Goal: Task Accomplishment & Management: Use online tool/utility

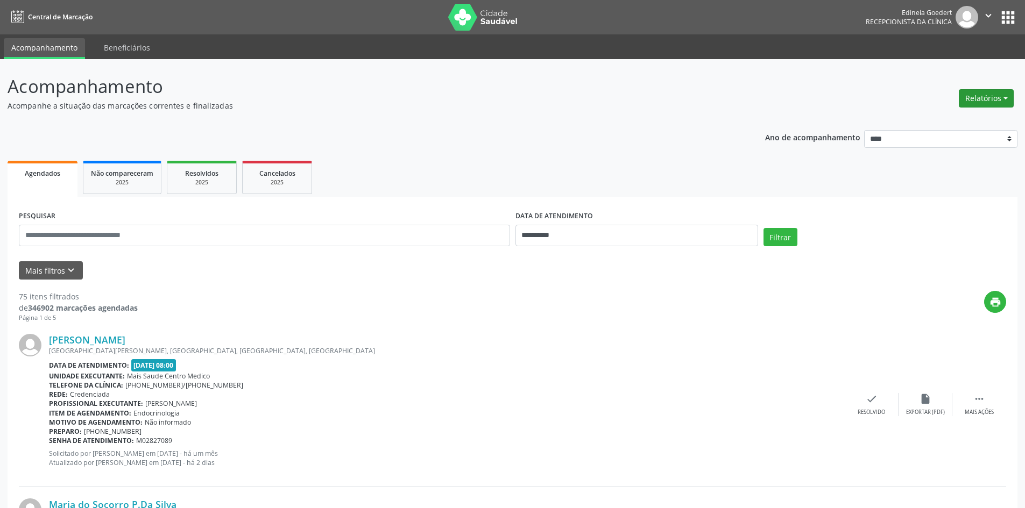
click at [976, 106] on button "Relatórios" at bounding box center [985, 98] width 55 height 18
click at [960, 119] on link "Agendamentos" at bounding box center [956, 121] width 116 height 15
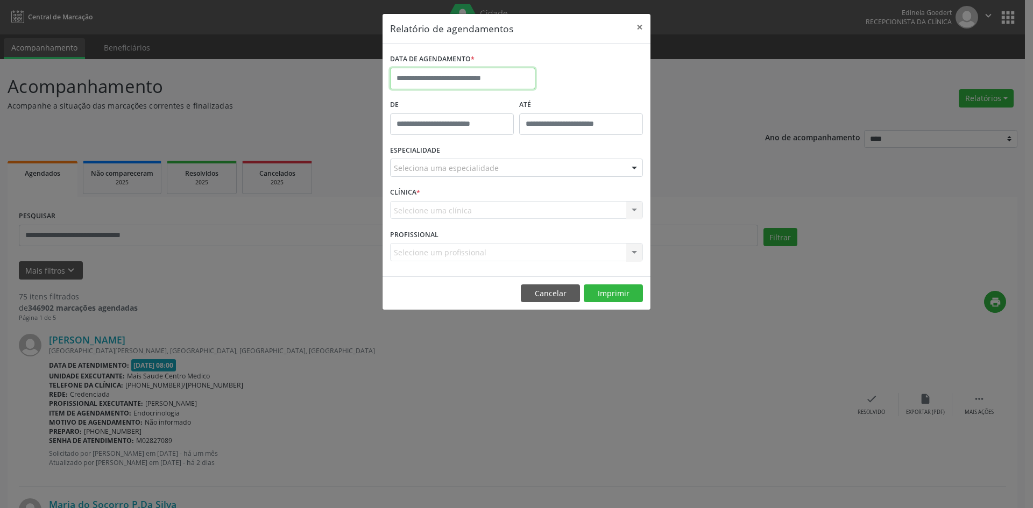
click at [467, 71] on input "text" at bounding box center [462, 79] width 145 height 22
click at [476, 135] on span "3" at bounding box center [472, 134] width 21 height 21
type input "**********"
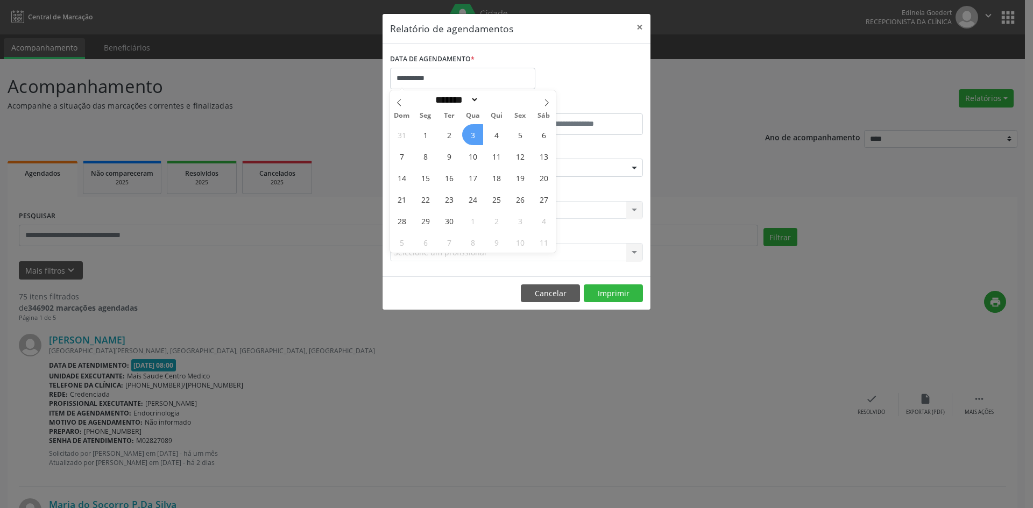
click at [476, 135] on span "3" at bounding box center [472, 134] width 21 height 21
click at [476, 135] on div "De" at bounding box center [451, 120] width 129 height 46
drag, startPoint x: 479, startPoint y: 156, endPoint x: 480, endPoint y: 168, distance: 12.4
click at [480, 158] on div "ESPECIALIDADE Seleciona uma especialidade Todas as especialidades Alergologia A…" at bounding box center [516, 164] width 258 height 42
click at [478, 174] on div "Seleciona uma especialidade" at bounding box center [516, 168] width 253 height 18
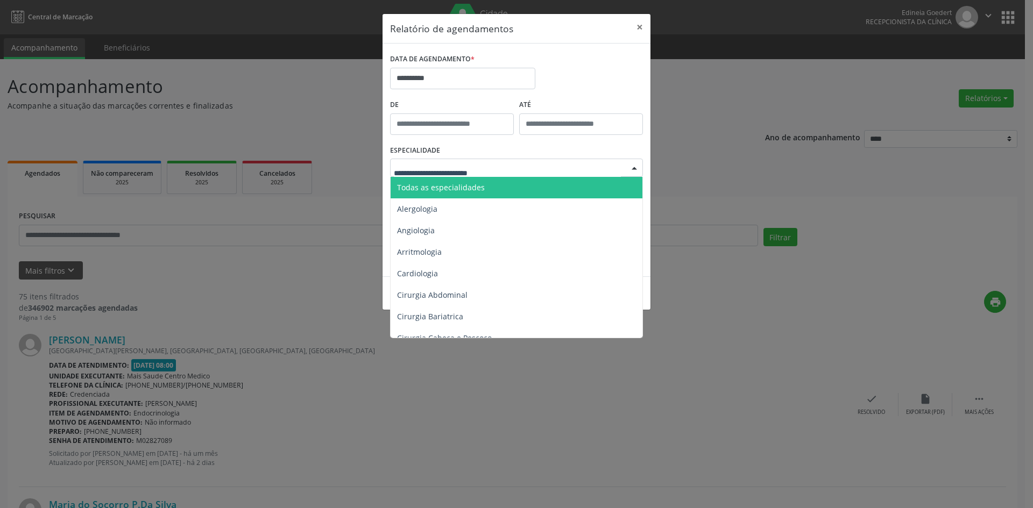
click at [478, 190] on span "Todas as especialidades" at bounding box center [441, 187] width 88 height 10
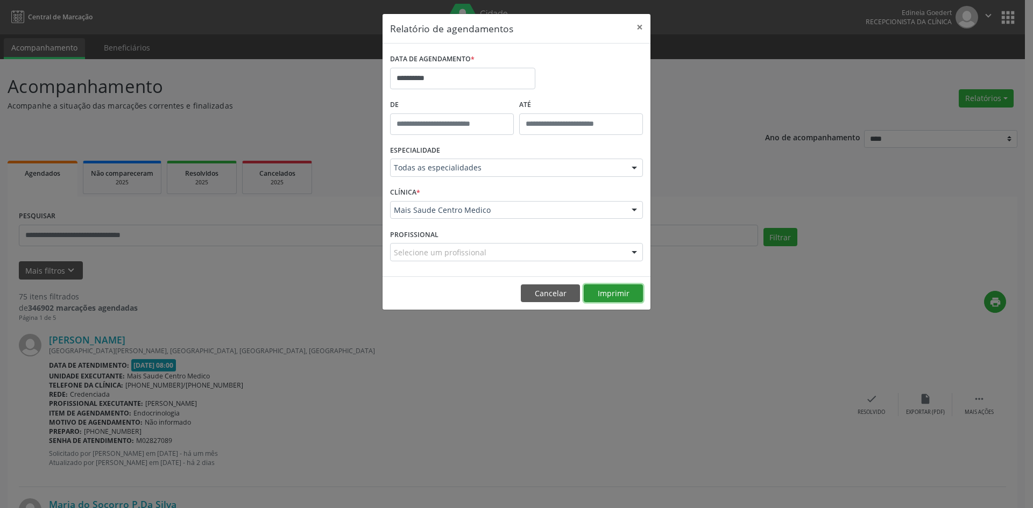
click at [607, 299] on button "Imprimir" at bounding box center [613, 294] width 59 height 18
